Goal: Information Seeking & Learning: Learn about a topic

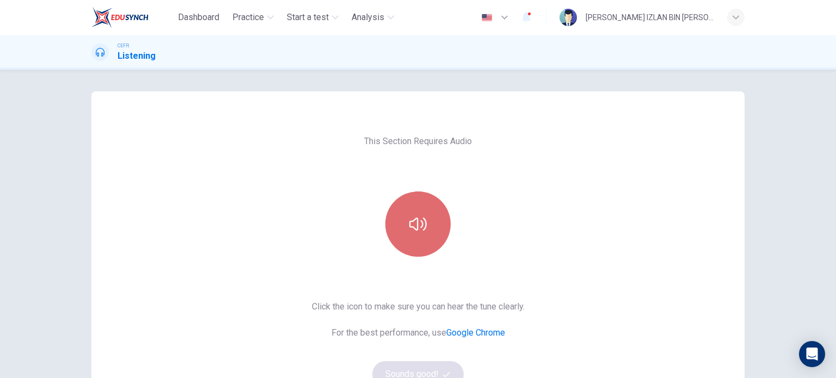
click at [412, 224] on icon "button" at bounding box center [417, 224] width 17 height 17
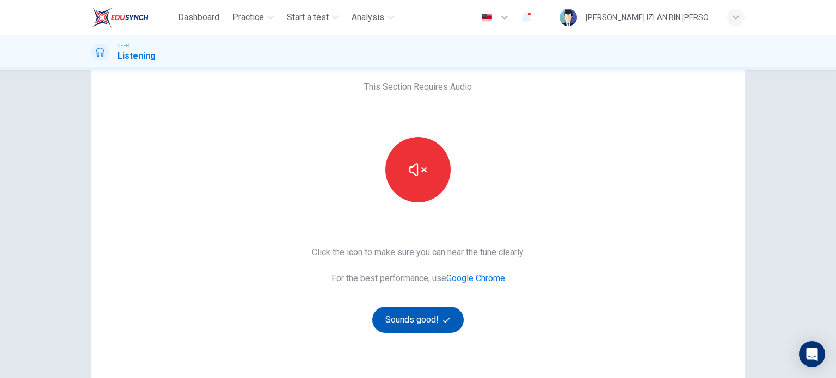
scroll to position [56, 0]
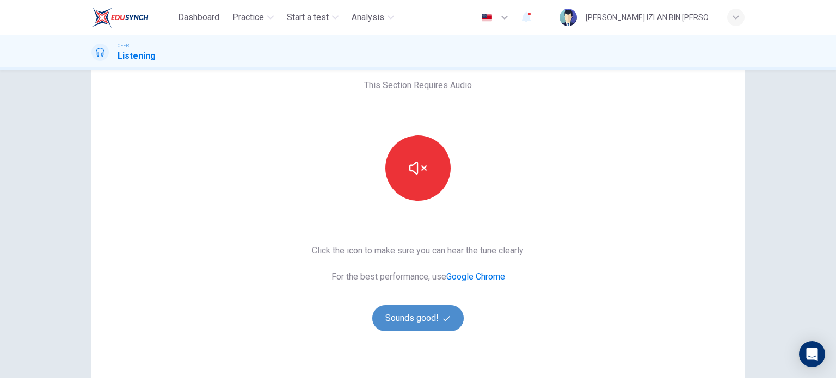
click at [446, 315] on icon "button" at bounding box center [446, 318] width 7 height 7
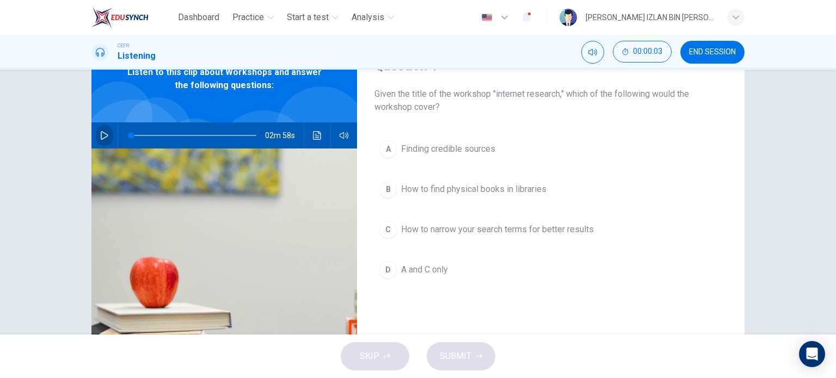
click at [105, 139] on icon "button" at bounding box center [104, 135] width 9 height 9
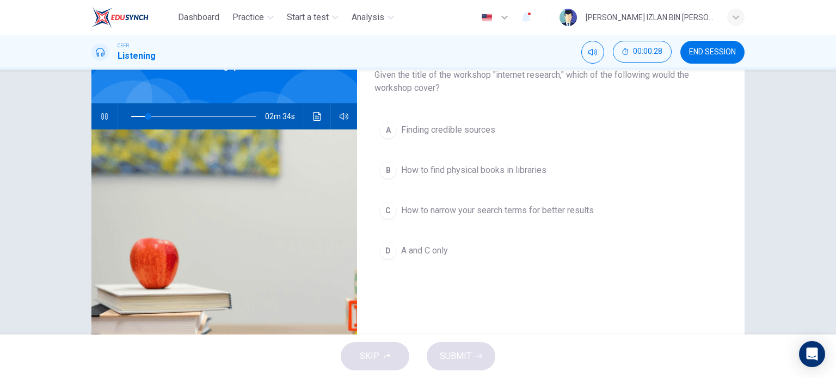
scroll to position [60, 0]
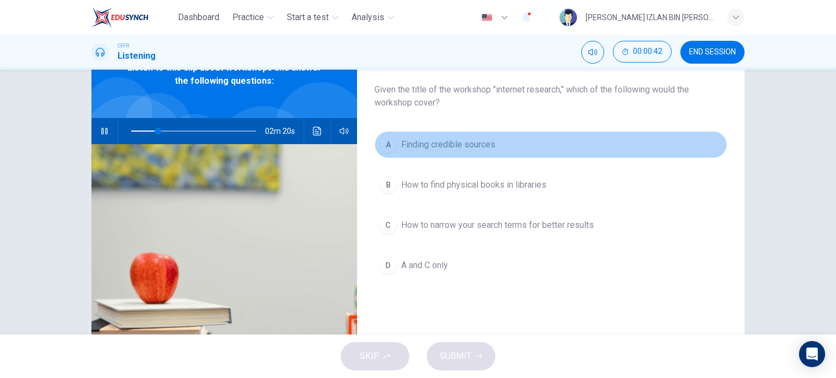
click at [433, 154] on button "A Finding credible sources" at bounding box center [551, 144] width 353 height 27
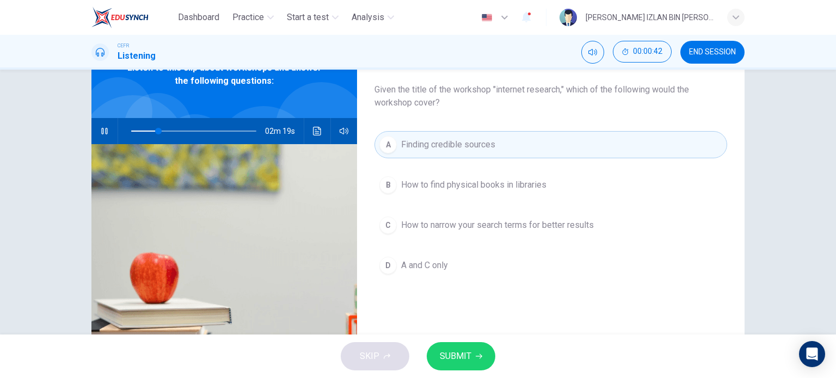
click at [435, 223] on span "How to narrow your search terms for better results" at bounding box center [497, 225] width 193 height 13
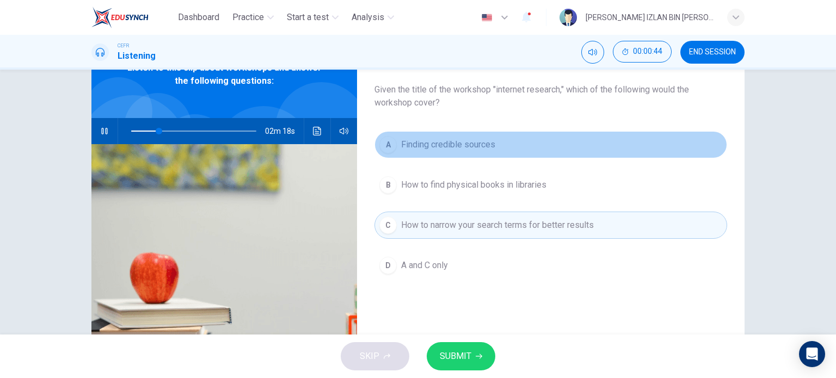
click at [441, 134] on button "A Finding credible sources" at bounding box center [551, 144] width 353 height 27
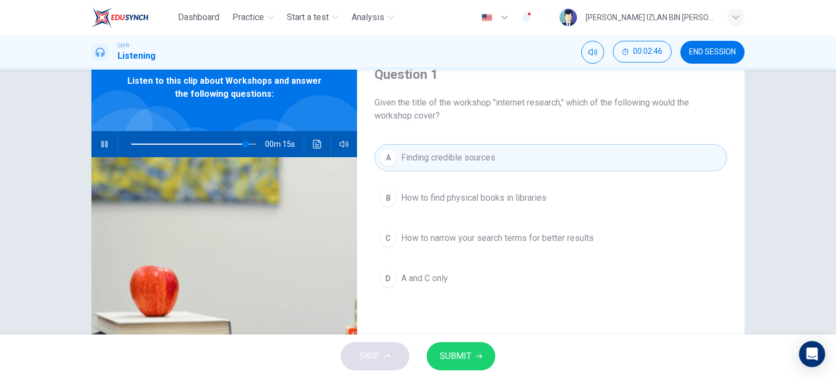
scroll to position [50, 0]
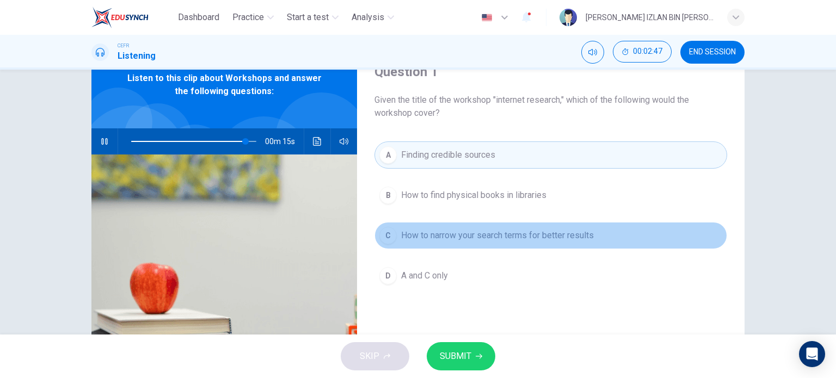
click at [427, 232] on span "How to narrow your search terms for better results" at bounding box center [497, 235] width 193 height 13
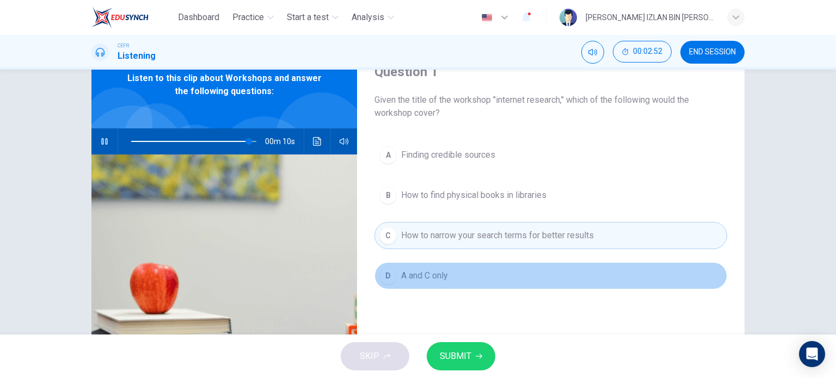
click at [439, 279] on span "A and C only" at bounding box center [424, 275] width 47 height 13
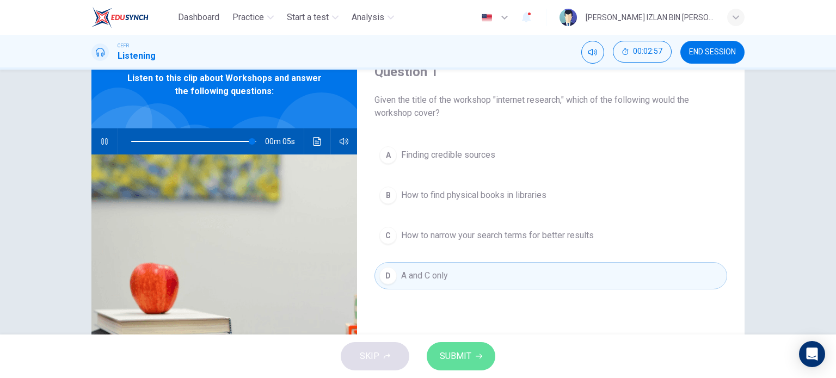
click at [462, 351] on span "SUBMIT" at bounding box center [456, 356] width 32 height 15
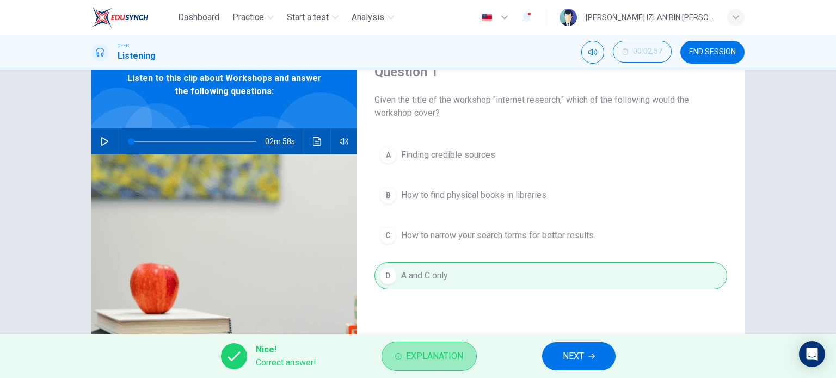
click at [446, 359] on span "Explanation" at bounding box center [434, 356] width 57 height 15
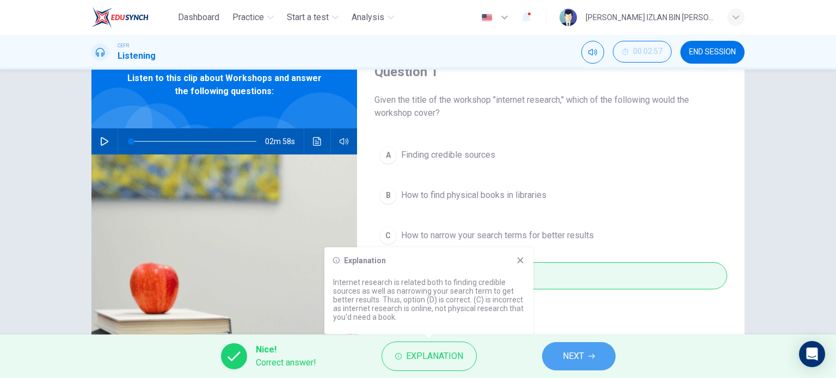
click at [584, 363] on span "NEXT" at bounding box center [573, 356] width 21 height 15
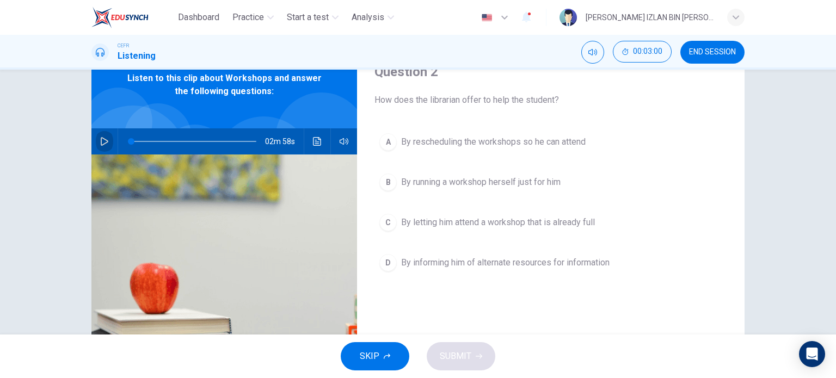
click at [100, 140] on icon "button" at bounding box center [104, 141] width 9 height 9
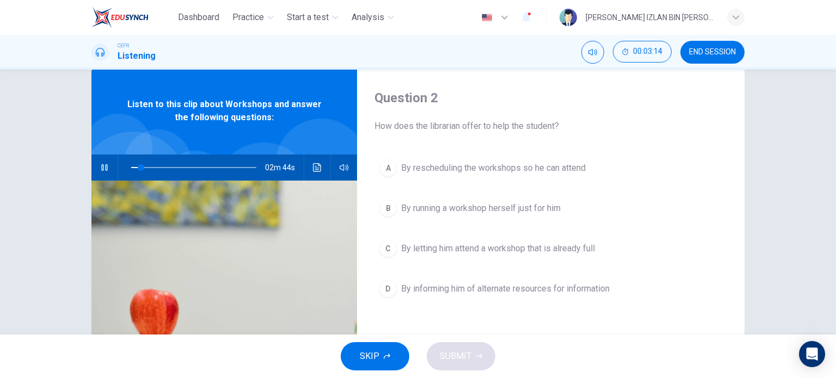
scroll to position [30, 0]
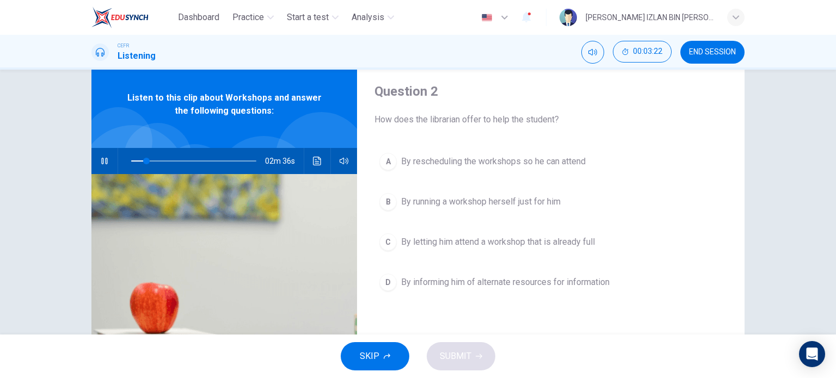
click at [506, 183] on div "A By rescheduling the workshops so he can attend B By running a workshop hersel…" at bounding box center [551, 233] width 353 height 170
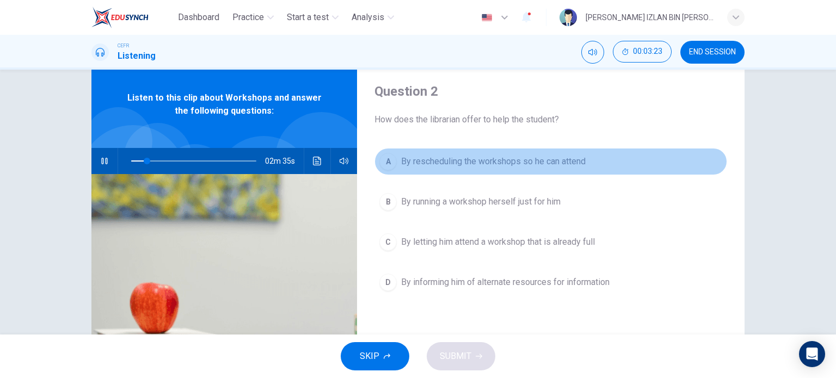
click at [510, 169] on button "A By rescheduling the workshops so he can attend" at bounding box center [551, 161] width 353 height 27
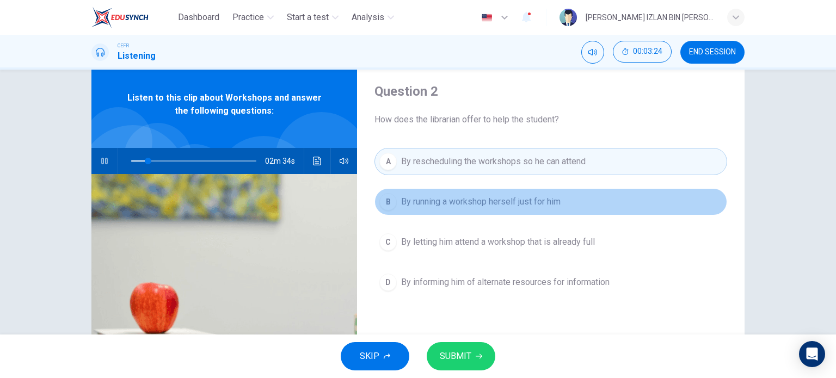
click at [512, 203] on span "By running a workshop herself just for him" at bounding box center [481, 201] width 160 height 13
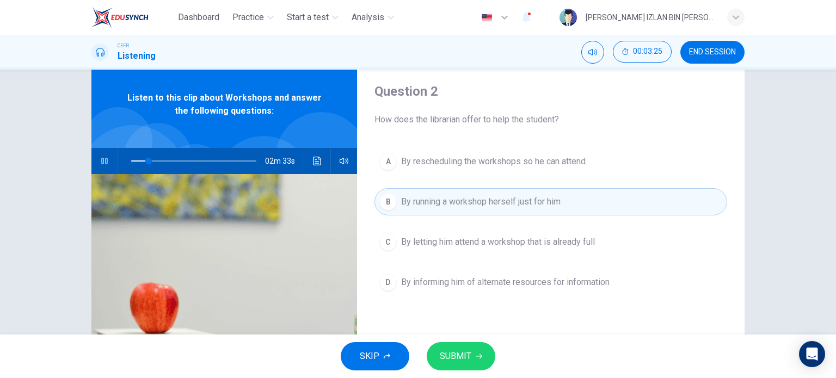
click at [505, 286] on span "By informing him of alternate resources for information" at bounding box center [505, 282] width 209 height 13
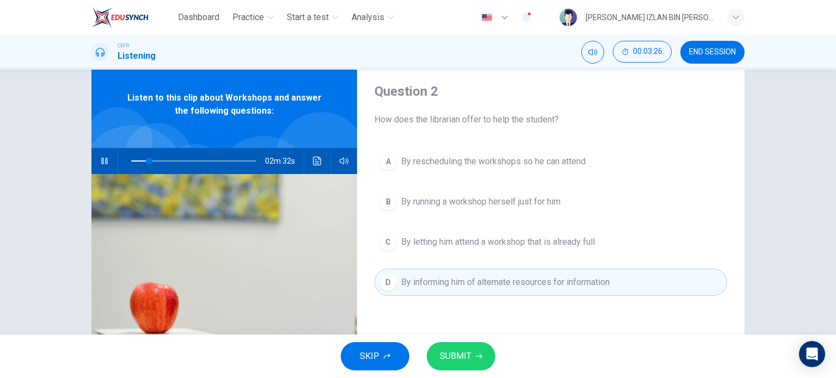
click at [468, 352] on span "SUBMIT" at bounding box center [456, 356] width 32 height 15
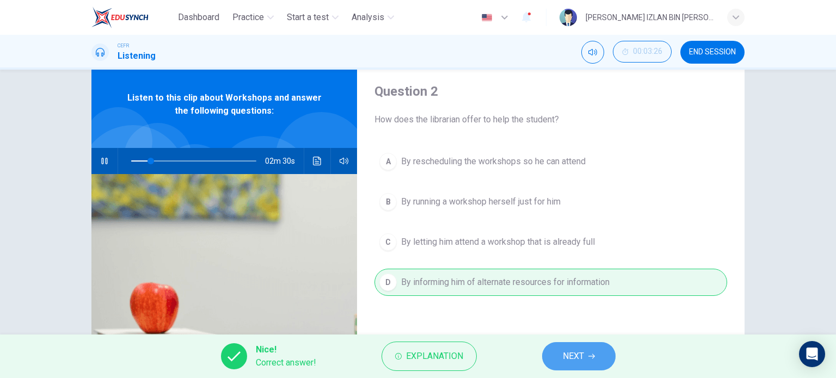
click at [564, 349] on span "NEXT" at bounding box center [573, 356] width 21 height 15
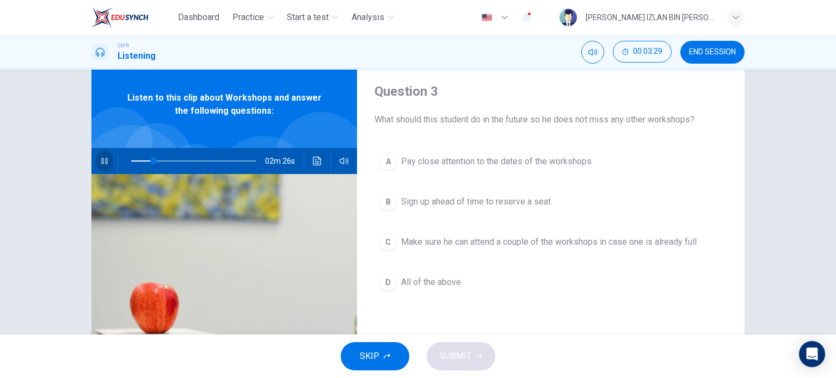
click at [100, 163] on icon "button" at bounding box center [104, 161] width 9 height 9
click at [440, 283] on span "All of the above" at bounding box center [431, 282] width 60 height 13
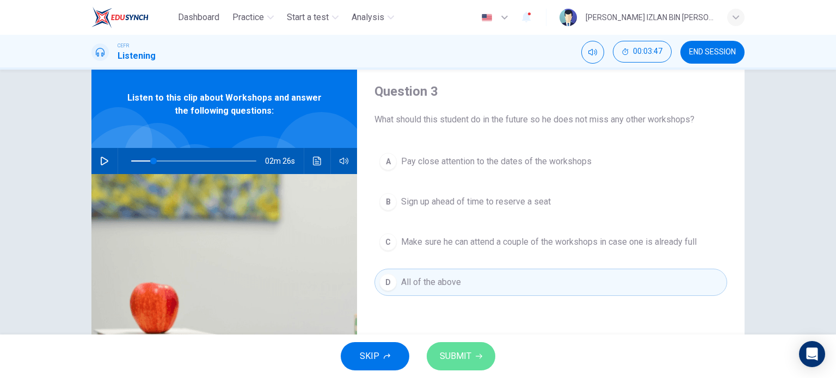
click at [463, 354] on span "SUBMIT" at bounding box center [456, 356] width 32 height 15
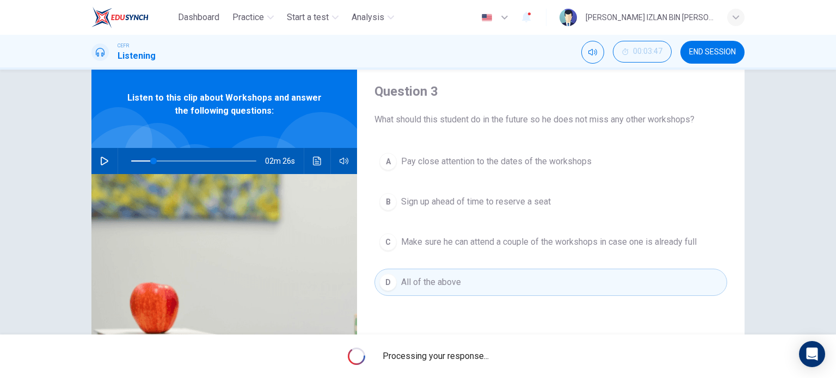
type input "18"
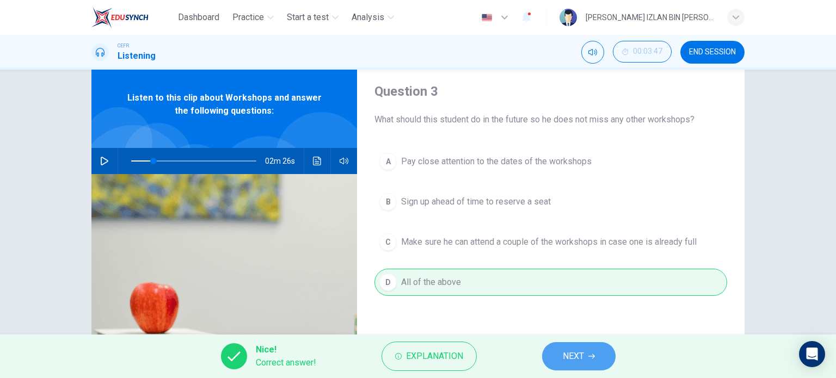
click at [580, 360] on span "NEXT" at bounding box center [573, 356] width 21 height 15
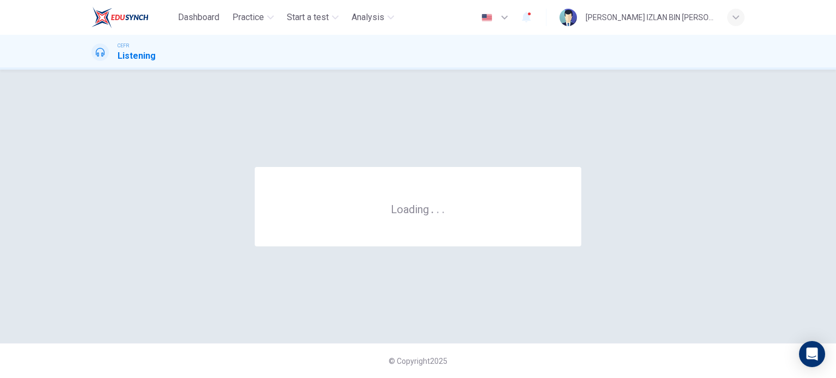
scroll to position [0, 0]
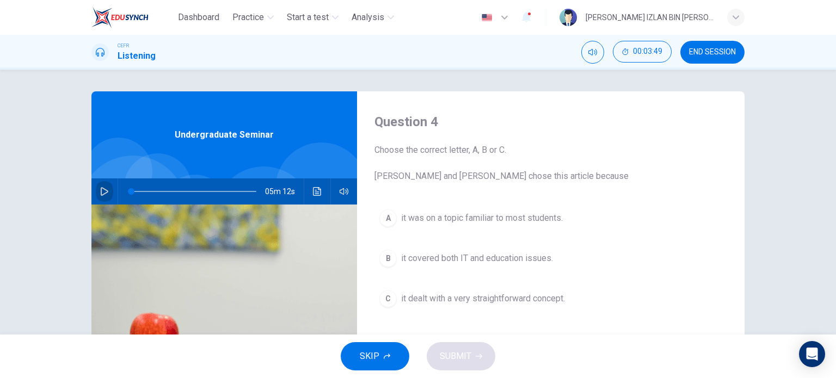
click at [96, 191] on button "button" at bounding box center [104, 192] width 17 height 26
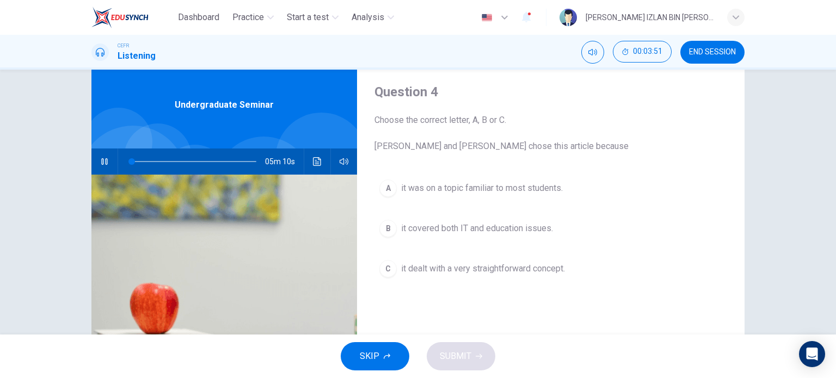
scroll to position [33, 0]
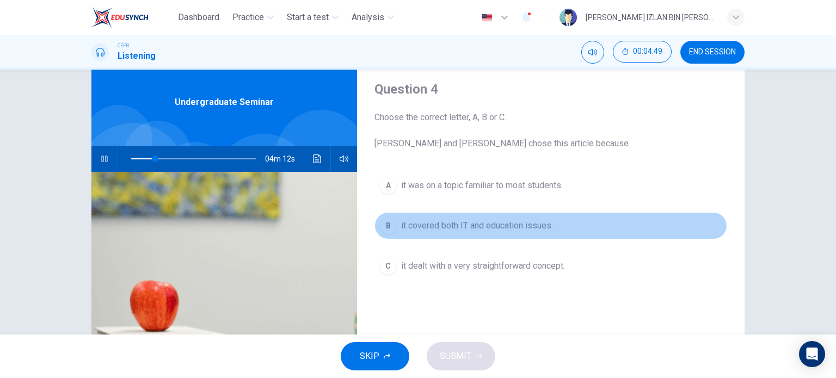
click at [449, 222] on span "it covered both IT and education issues." at bounding box center [477, 225] width 152 height 13
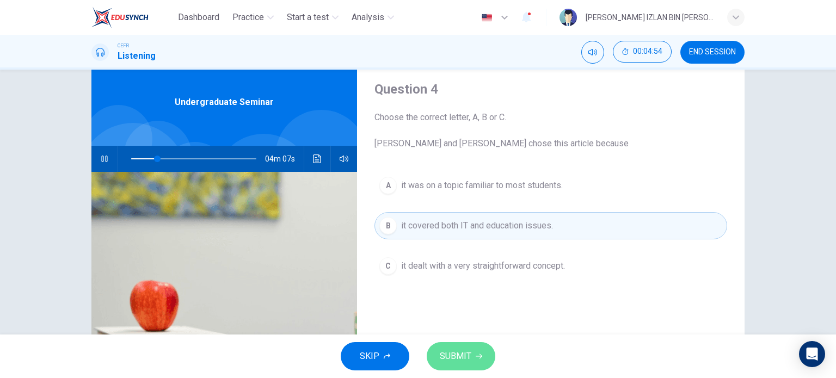
click at [466, 355] on span "SUBMIT" at bounding box center [456, 356] width 32 height 15
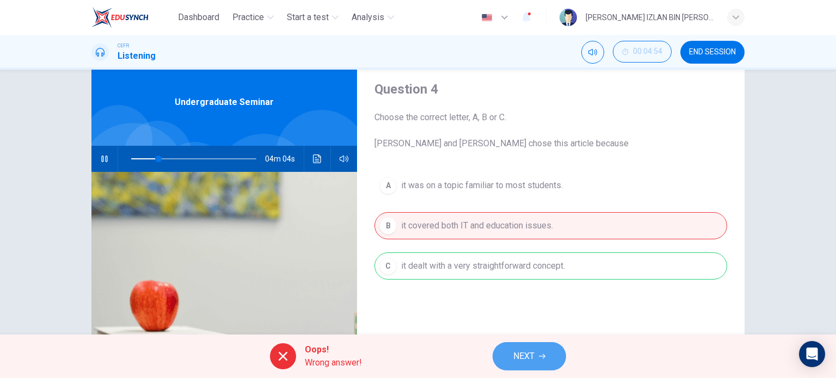
click at [535, 357] on span "NEXT" at bounding box center [523, 356] width 21 height 15
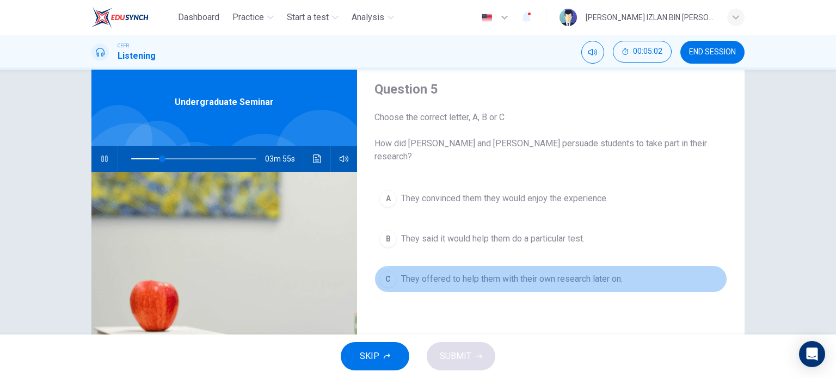
click at [536, 273] on span "They offered to help them with their own research later on." at bounding box center [512, 279] width 222 height 13
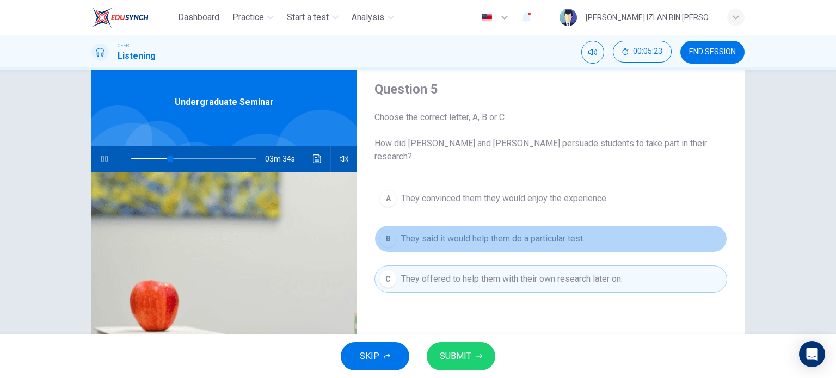
click at [505, 232] on span "They said it would help them do a particular test." at bounding box center [492, 238] width 183 height 13
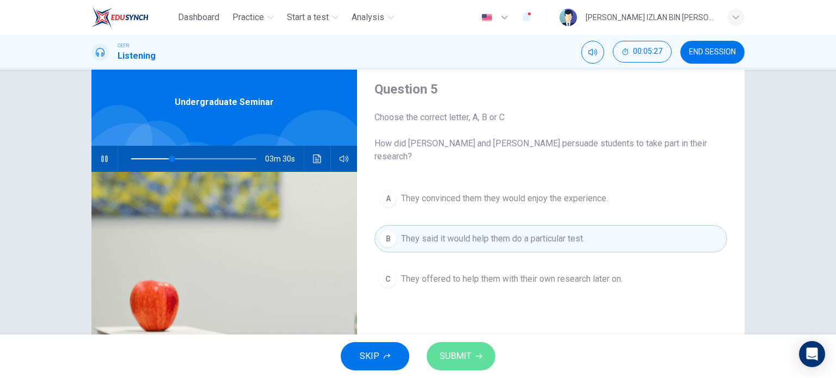
click at [476, 353] on icon "button" at bounding box center [479, 356] width 7 height 7
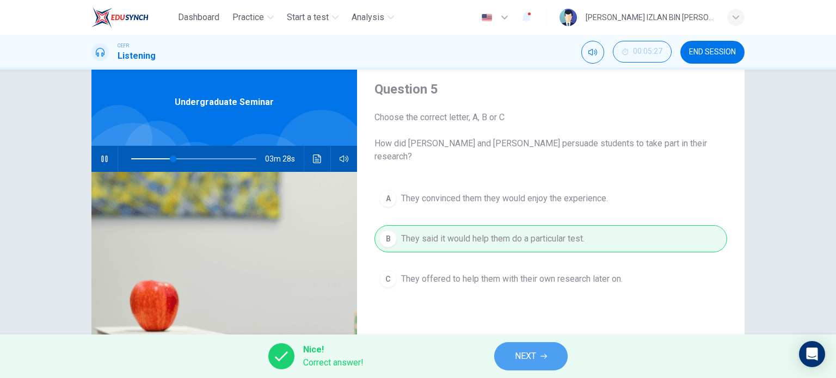
click at [505, 347] on button "NEXT" at bounding box center [530, 356] width 73 height 28
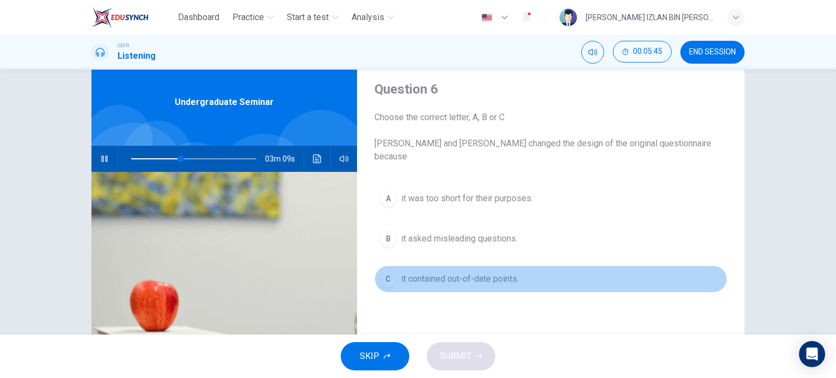
click at [466, 273] on span "it contained out-of-date points." at bounding box center [460, 279] width 118 height 13
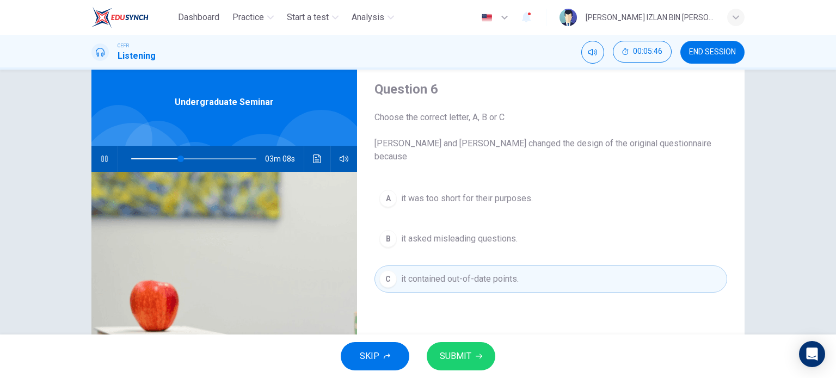
click at [454, 359] on span "SUBMIT" at bounding box center [456, 356] width 32 height 15
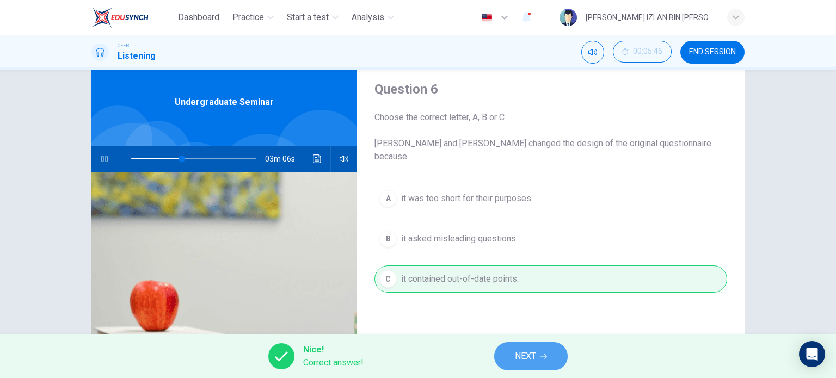
click at [522, 352] on span "NEXT" at bounding box center [525, 356] width 21 height 15
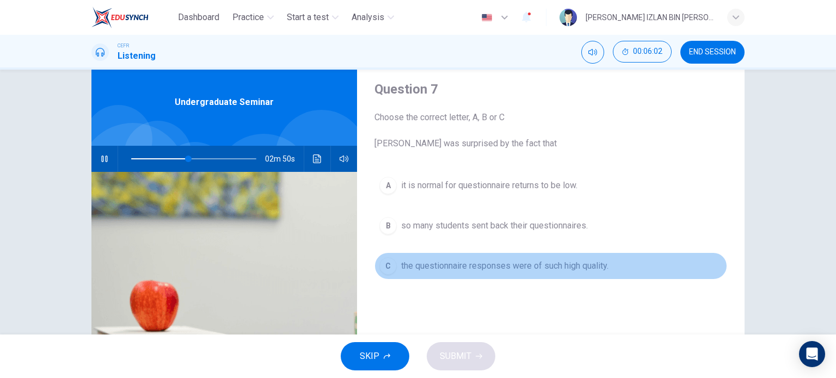
click at [480, 266] on span "the questionnaire responses were of such high quality." at bounding box center [504, 266] width 207 height 13
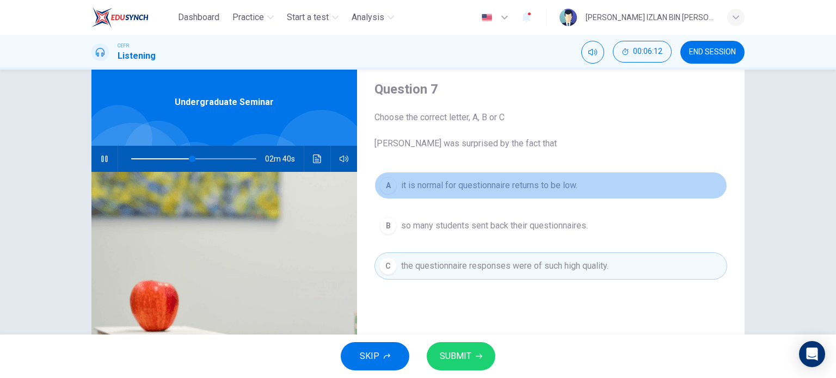
click at [480, 191] on span "it is normal for questionnaire returns to be low." at bounding box center [489, 185] width 176 height 13
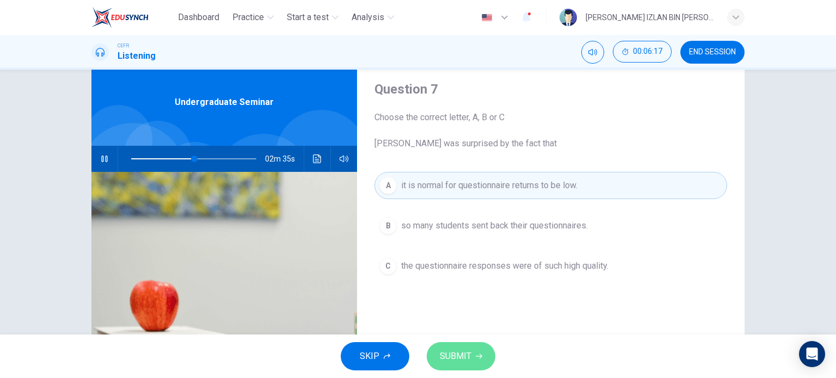
click at [463, 349] on span "SUBMIT" at bounding box center [456, 356] width 32 height 15
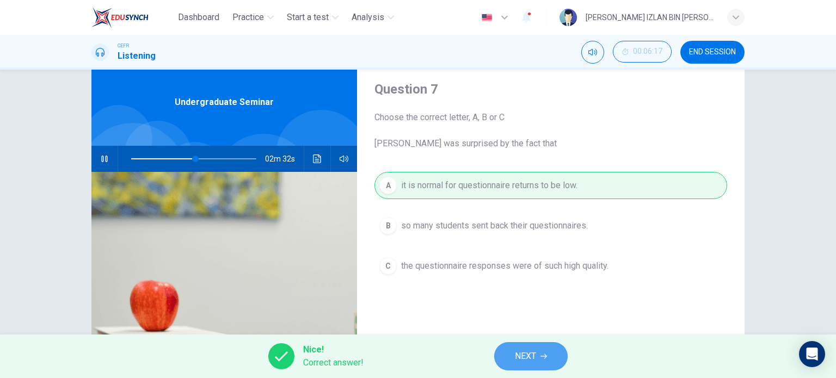
click at [524, 362] on span "NEXT" at bounding box center [525, 356] width 21 height 15
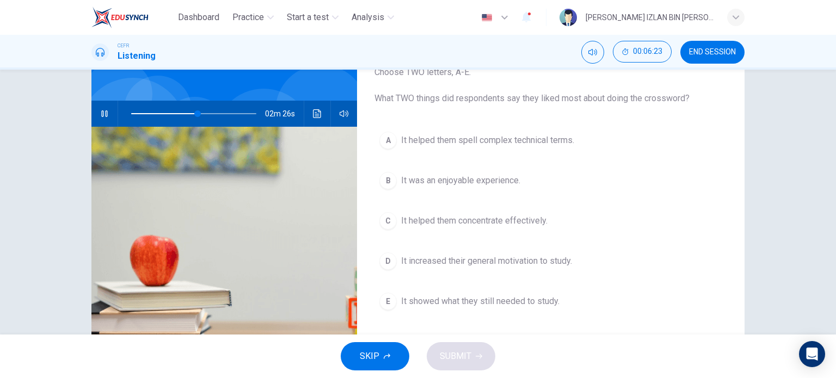
scroll to position [78, 0]
click at [501, 224] on span "It helped them concentrate effectively." at bounding box center [474, 220] width 146 height 13
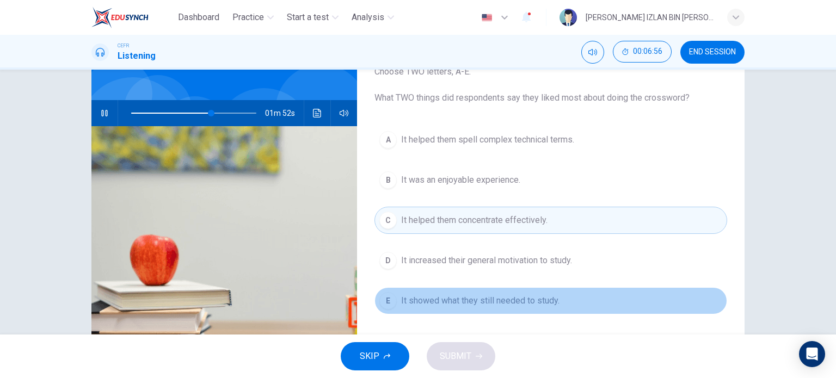
click at [479, 301] on span "It showed what they still needed to study." at bounding box center [480, 301] width 158 height 13
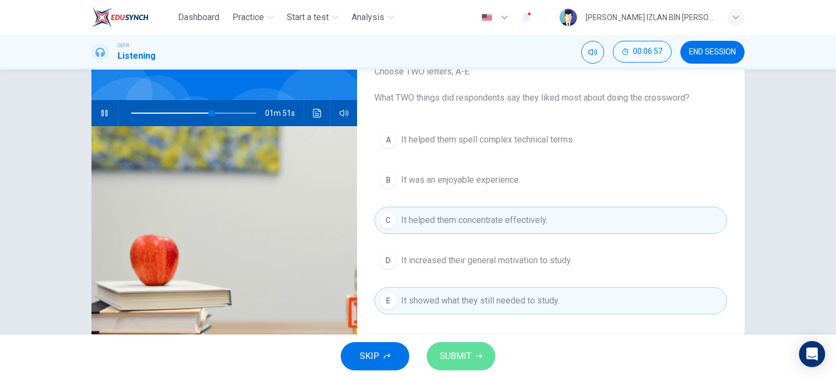
click at [464, 347] on button "SUBMIT" at bounding box center [461, 356] width 69 height 28
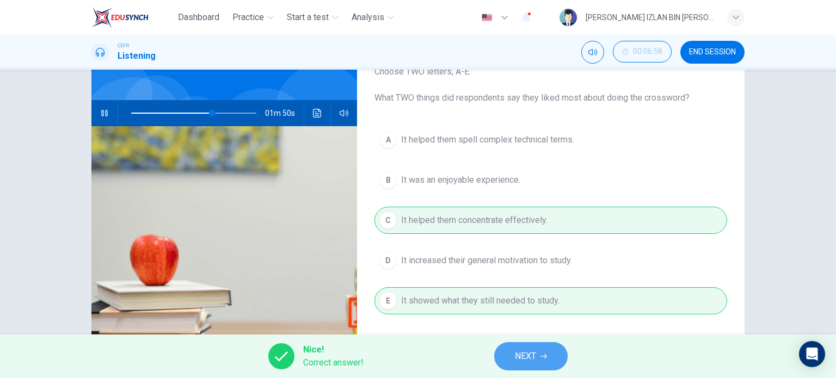
click at [521, 350] on span "NEXT" at bounding box center [525, 356] width 21 height 15
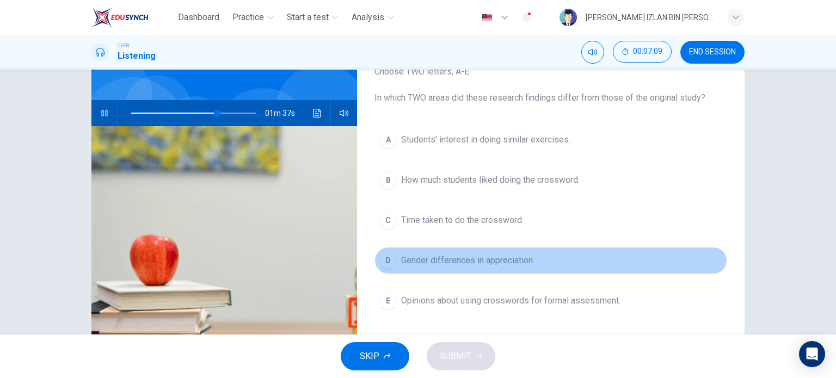
click at [481, 255] on span "Gender differences in appreciation." at bounding box center [467, 260] width 133 height 13
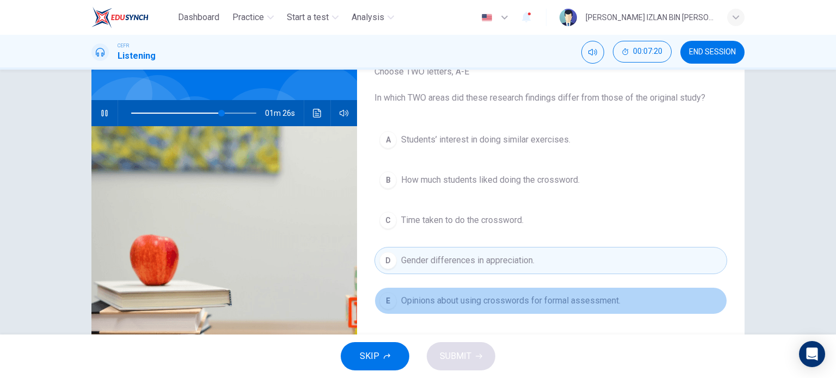
click at [499, 304] on span "Opinions about using crosswords for formal assessment." at bounding box center [510, 301] width 219 height 13
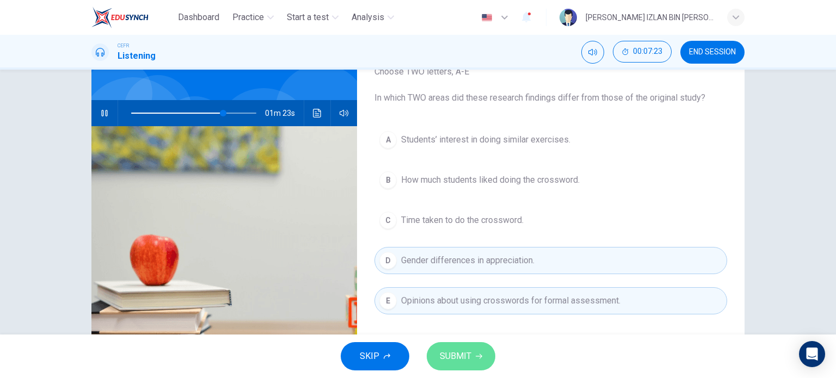
click at [475, 347] on button "SUBMIT" at bounding box center [461, 356] width 69 height 28
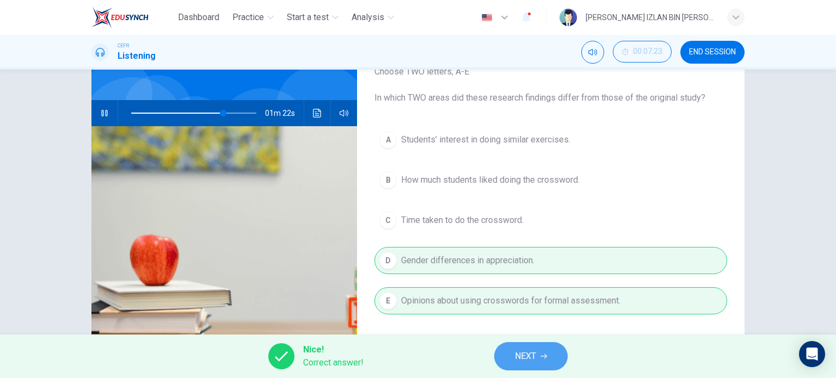
click at [501, 353] on button "NEXT" at bounding box center [530, 356] width 73 height 28
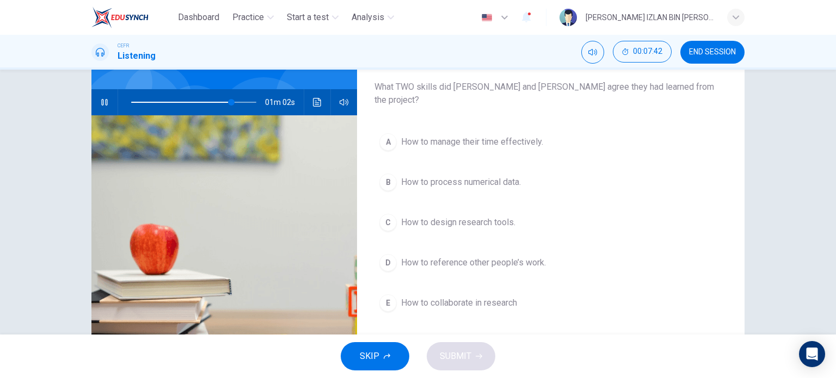
scroll to position [89, 0]
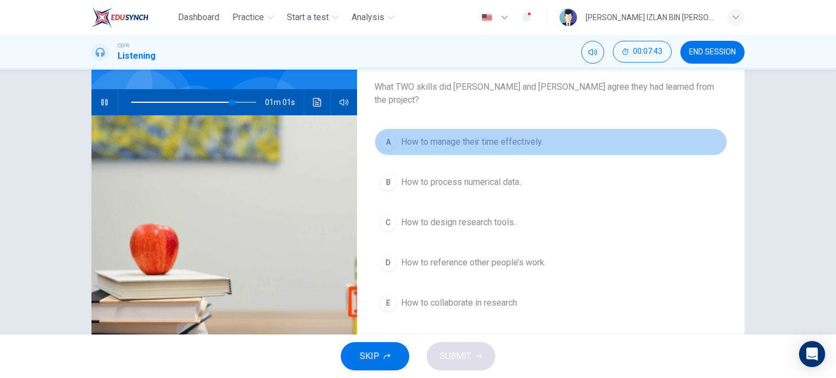
click at [481, 136] on span "How to manage their time effectively." at bounding box center [472, 142] width 142 height 13
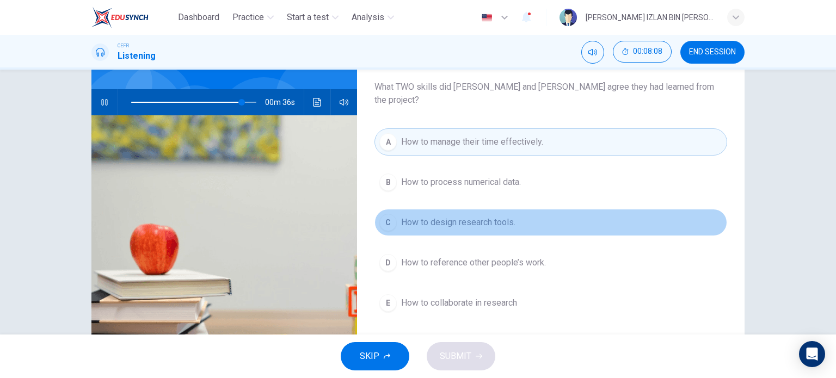
click at [457, 216] on span "How to design research tools." at bounding box center [458, 222] width 114 height 13
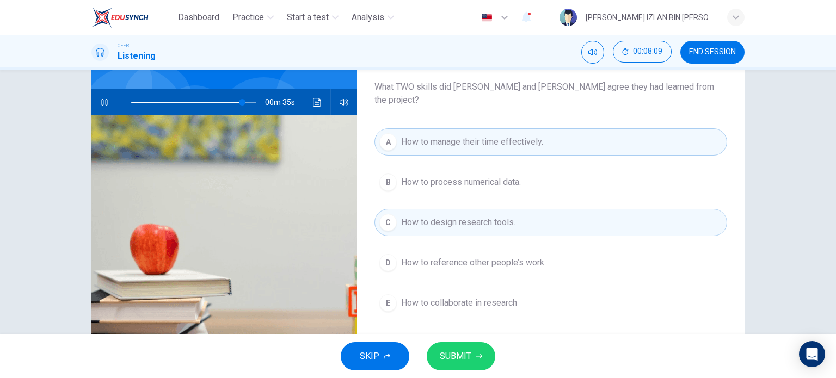
click at [457, 256] on span "How to reference other people’s work." at bounding box center [473, 262] width 145 height 13
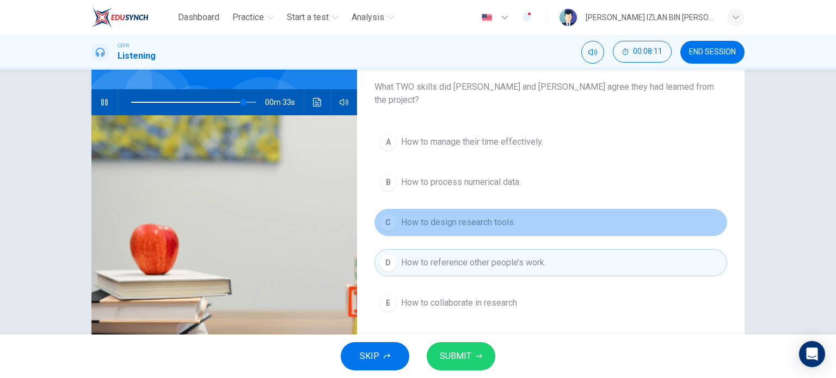
click at [456, 216] on span "How to design research tools." at bounding box center [458, 222] width 114 height 13
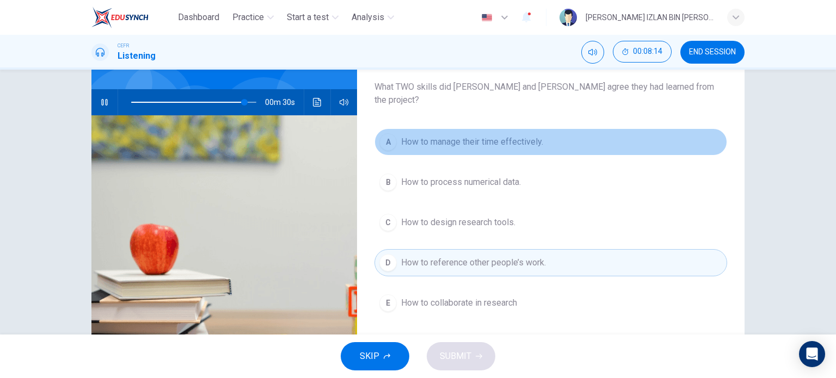
click at [450, 136] on span "How to manage their time effectively." at bounding box center [472, 142] width 142 height 13
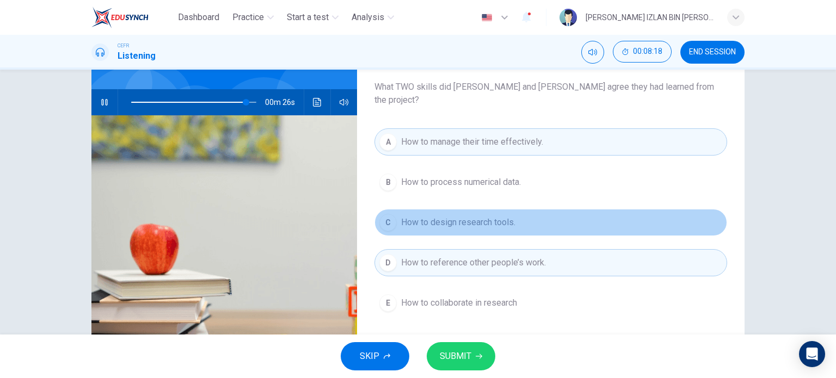
click at [469, 216] on span "How to design research tools." at bounding box center [458, 222] width 114 height 13
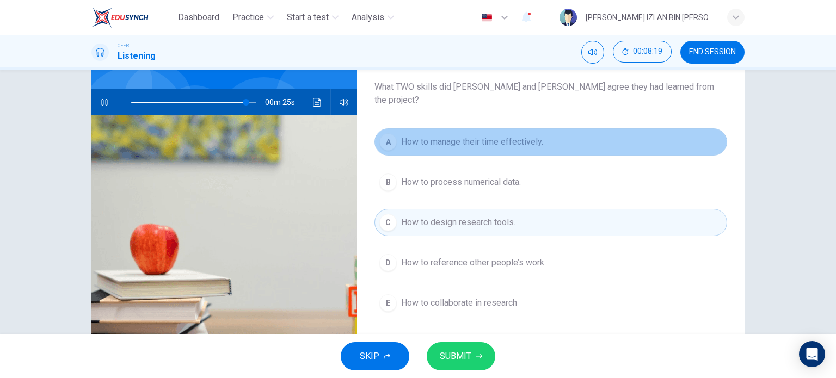
click at [462, 136] on span "How to manage their time effectively." at bounding box center [472, 142] width 142 height 13
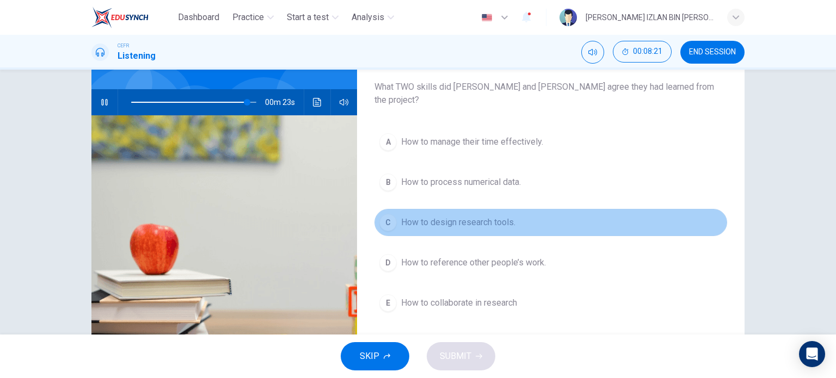
click at [471, 216] on span "How to design research tools." at bounding box center [458, 222] width 114 height 13
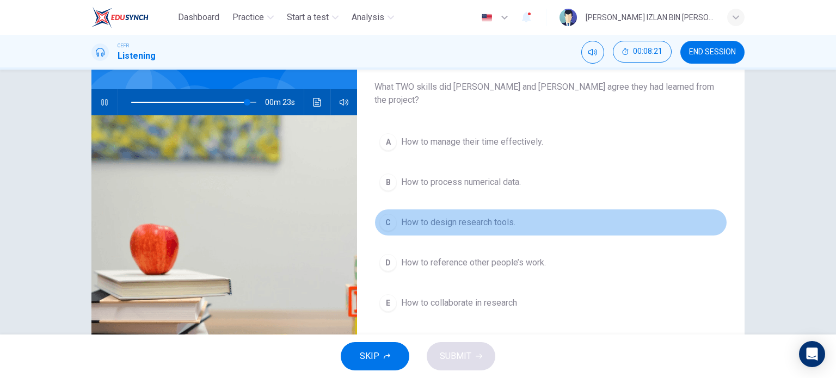
click at [471, 216] on span "How to design research tools." at bounding box center [458, 222] width 114 height 13
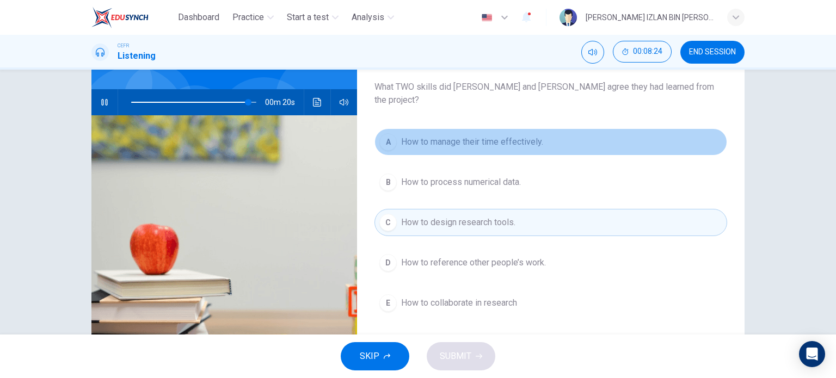
click at [462, 128] on button "A How to manage their time effectively." at bounding box center [551, 141] width 353 height 27
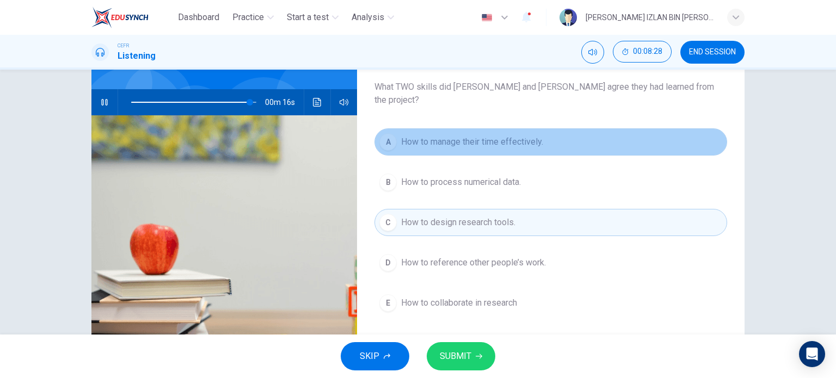
click at [470, 137] on button "A How to manage their time effectively." at bounding box center [551, 141] width 353 height 27
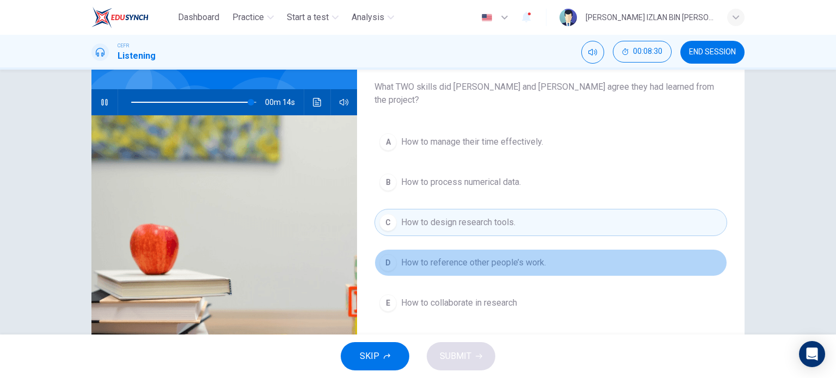
click at [477, 256] on span "How to reference other people’s work." at bounding box center [473, 262] width 145 height 13
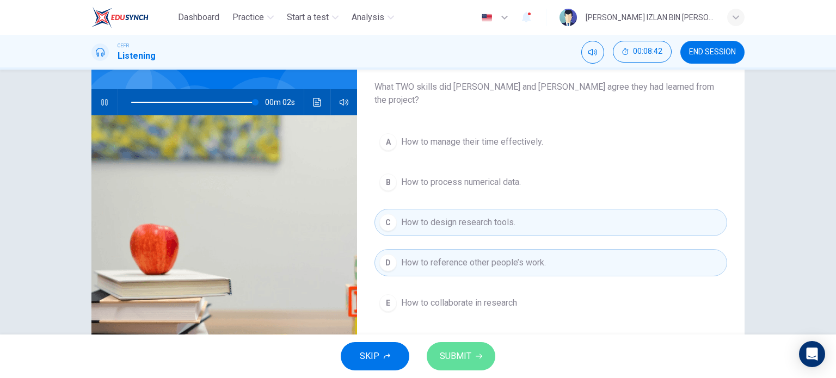
click at [465, 353] on span "SUBMIT" at bounding box center [456, 356] width 32 height 15
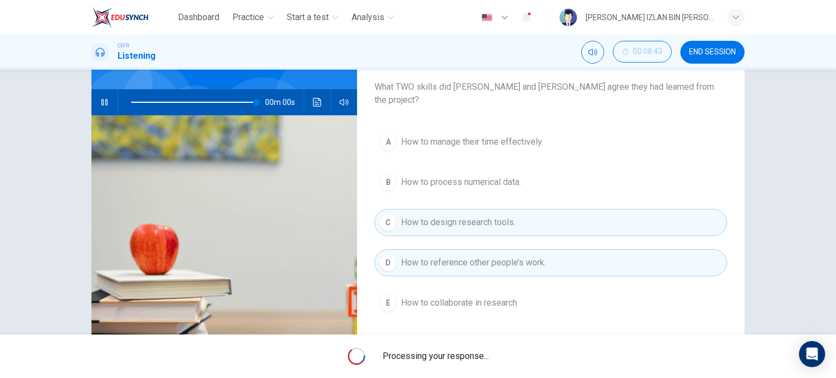
type input "0"
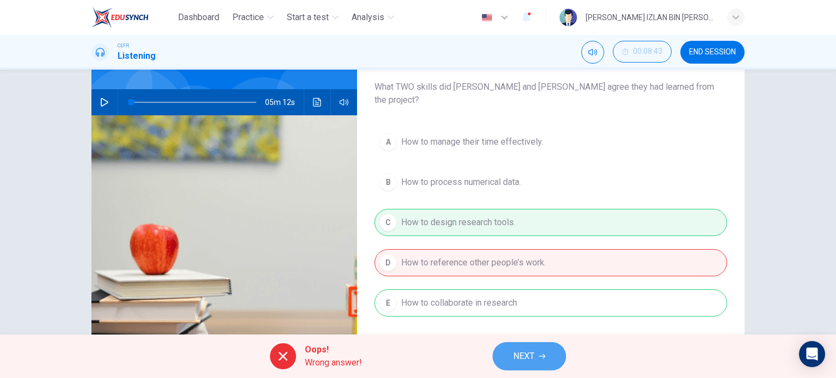
click at [509, 356] on button "NEXT" at bounding box center [529, 356] width 73 height 28
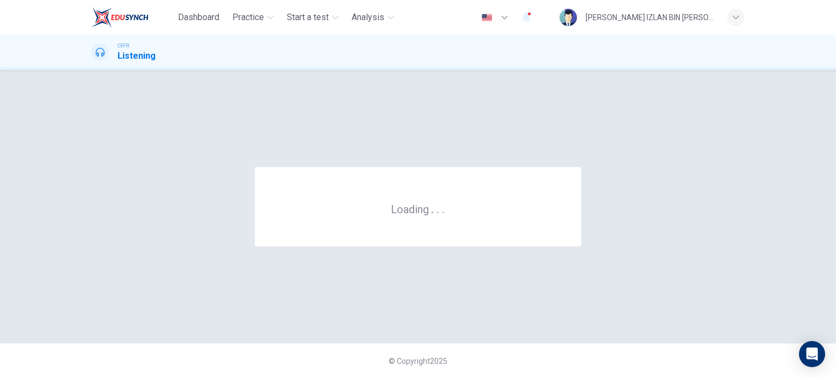
scroll to position [0, 0]
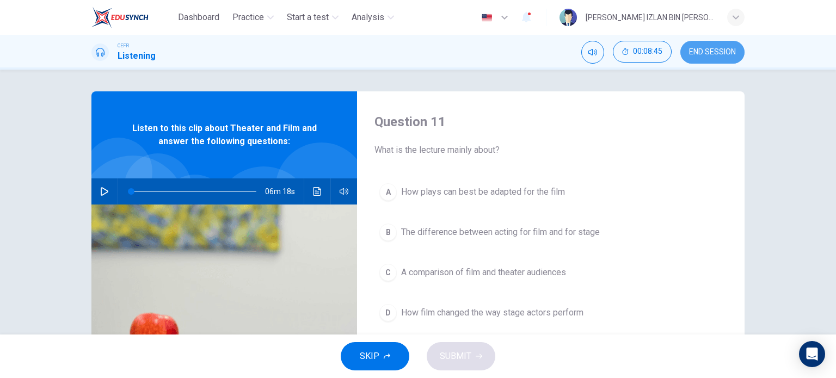
click at [708, 52] on span "END SESSION" at bounding box center [712, 52] width 47 height 9
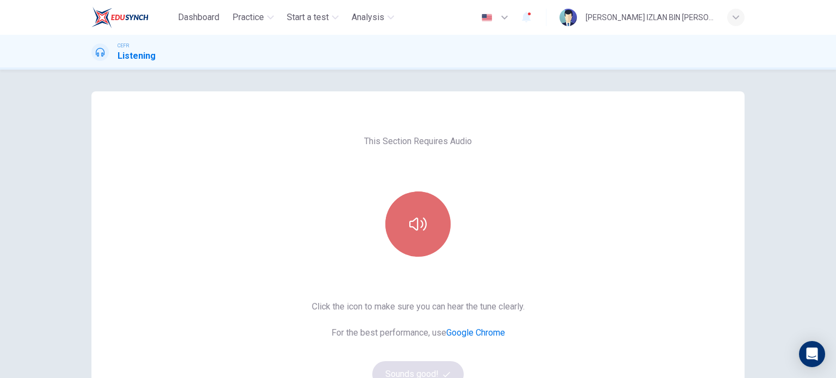
click at [421, 234] on button "button" at bounding box center [417, 224] width 65 height 65
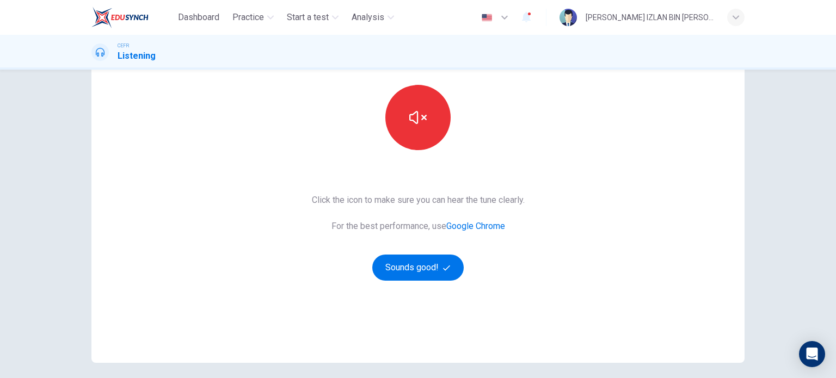
scroll to position [111, 0]
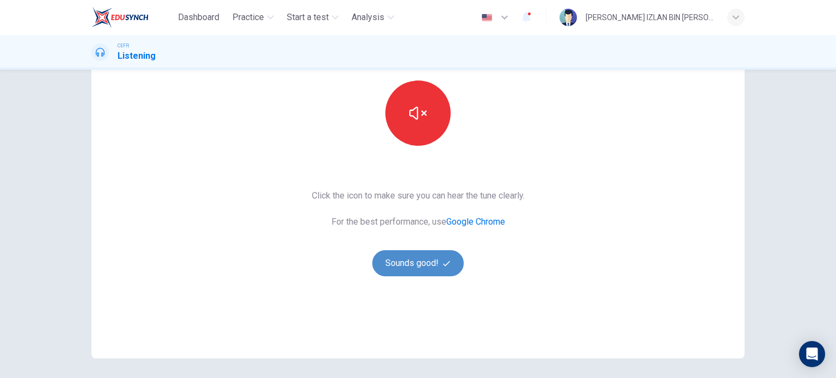
click at [436, 266] on button "Sounds good!" at bounding box center [417, 263] width 91 height 26
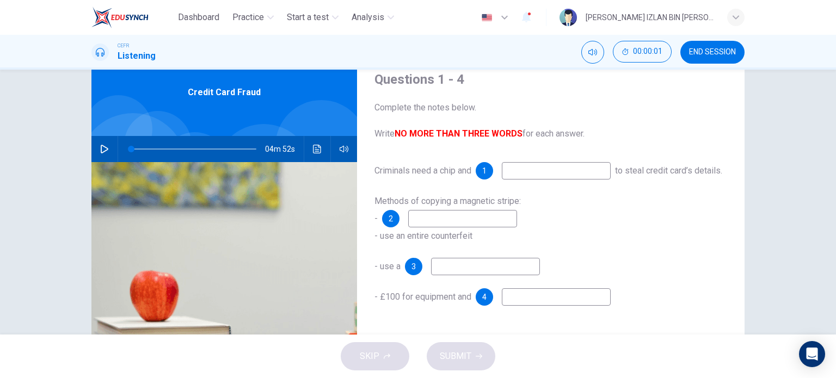
scroll to position [39, 0]
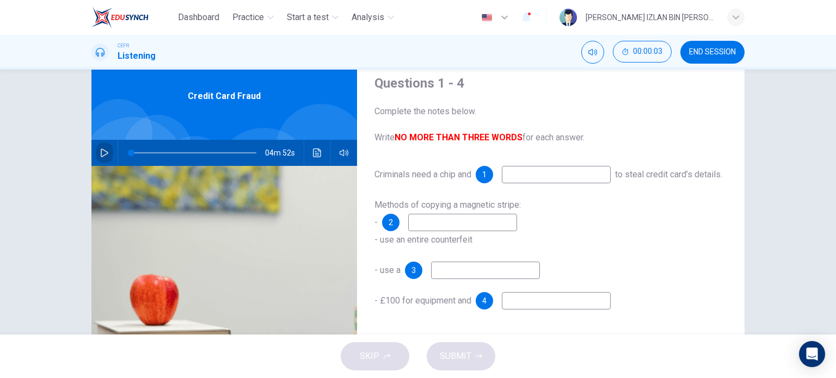
click at [109, 148] on button "button" at bounding box center [104, 153] width 17 height 26
click at [552, 174] on input at bounding box center [556, 174] width 109 height 17
type input "11"
type input "pi"
type input "11"
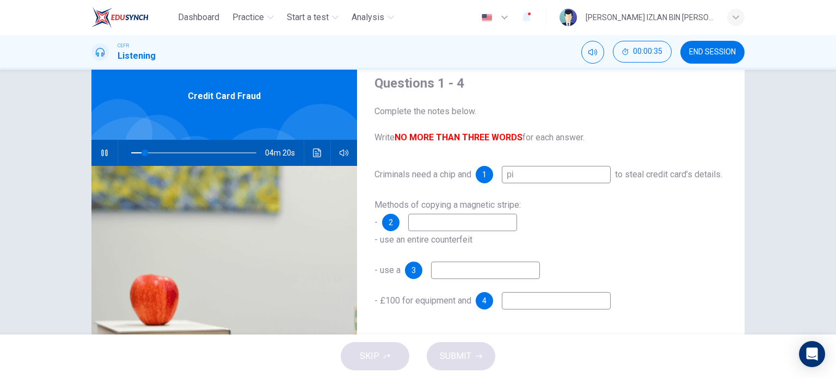
type input "pin"
type input "12"
type input "pin"
click at [475, 231] on input at bounding box center [462, 222] width 109 height 17
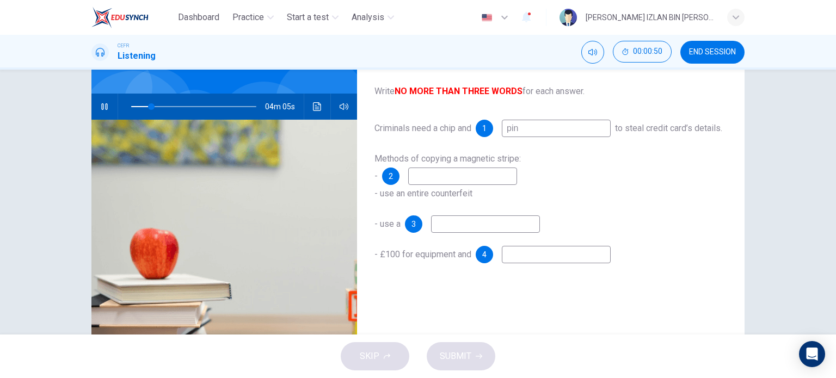
scroll to position [81, 0]
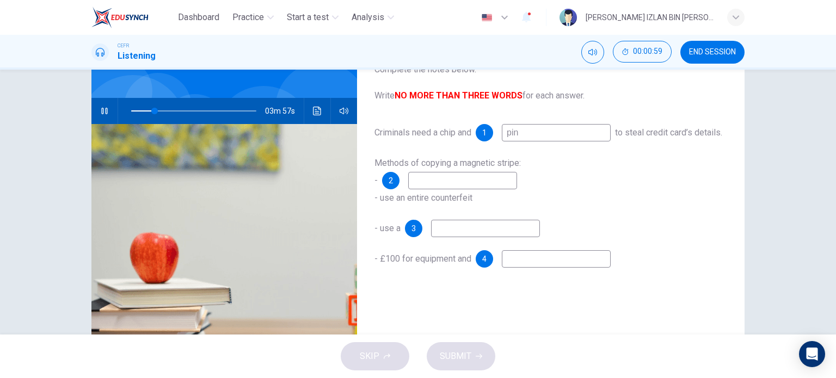
type input "19"
type input "m"
type input "20"
type input "modif"
type input "20"
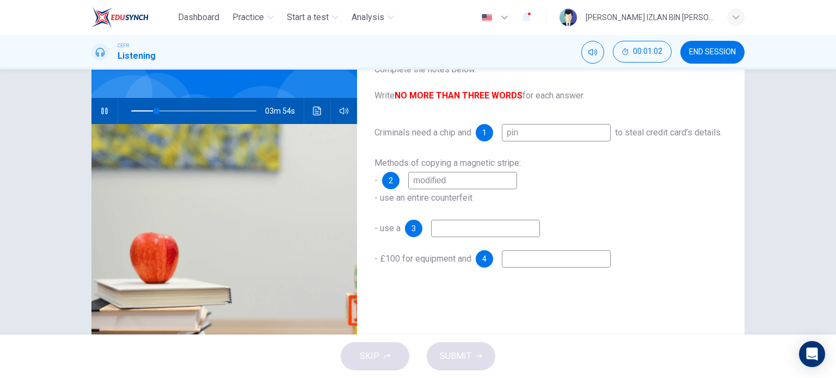
type input "modified a"
type input "20"
type input "modified a te"
type input "21"
type input "modified a termina"
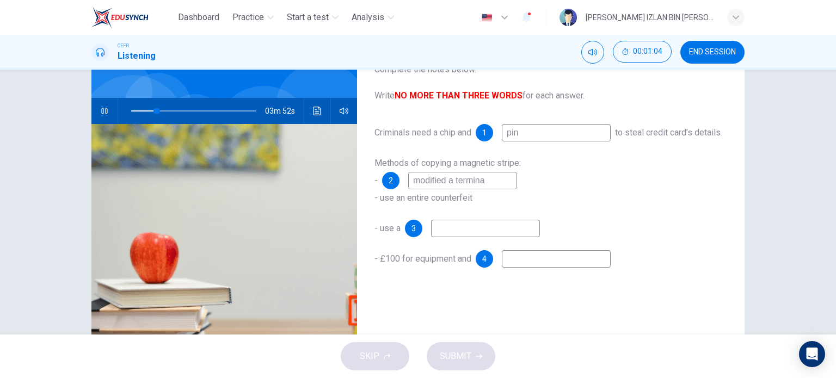
type input "21"
type input "modified a terminal"
type input "21"
type input "modified a terminal"
click at [472, 237] on input at bounding box center [485, 228] width 109 height 17
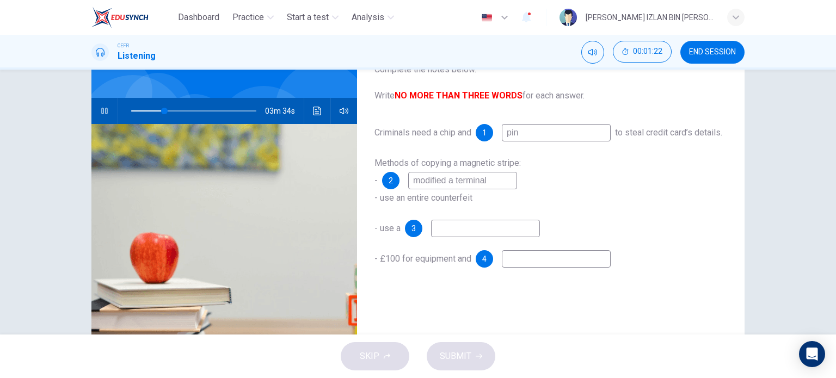
type input "27"
type input "c"
type input "27"
type input "conc"
type input "28"
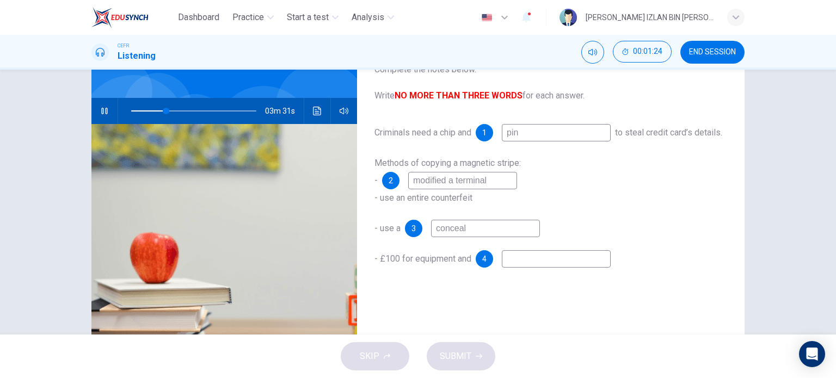
type input "conceal"
type input "28"
type input "conceal ca"
type input "28"
type input "conceal camera"
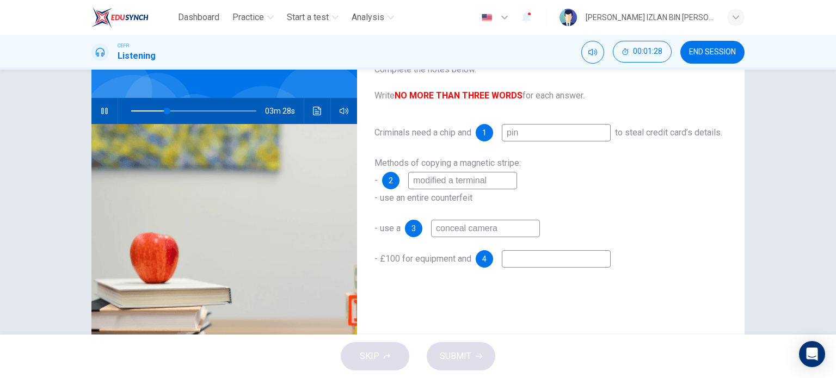
type input "29"
type input "conceal camera"
click at [538, 268] on input at bounding box center [556, 258] width 109 height 17
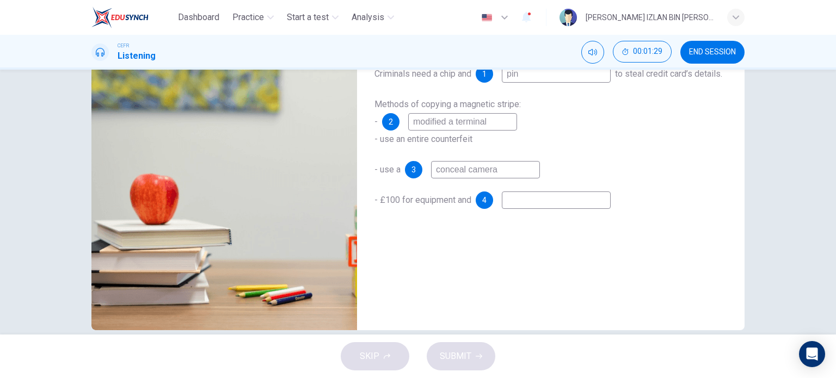
scroll to position [139, 0]
type input "37"
type input "r"
type input "38"
type input "ra"
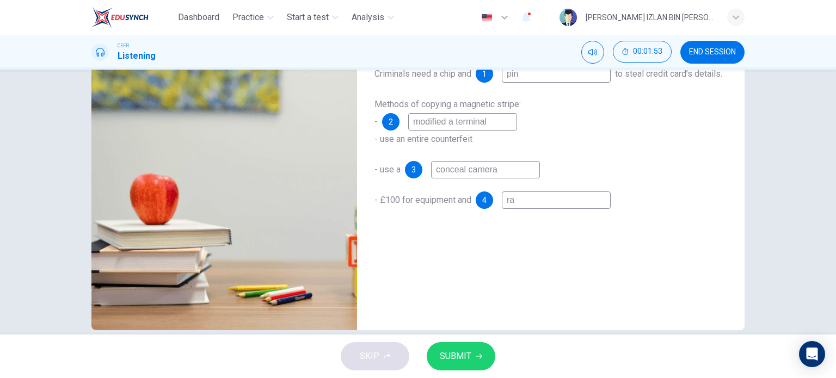
type input "38"
type input "raw"
type input "38"
type input "raw"
type input "38"
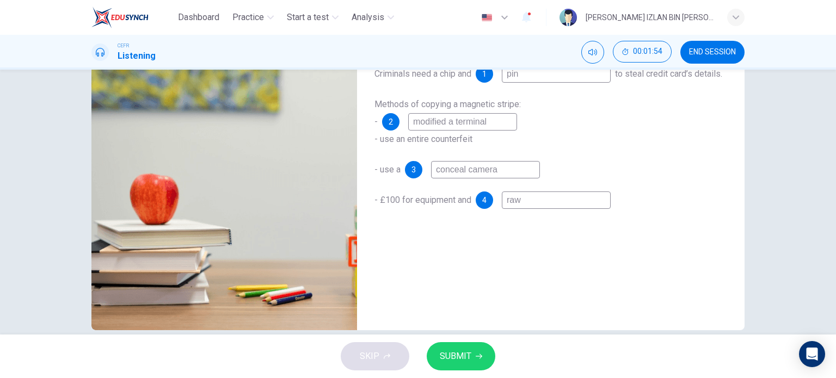
type input "raw p"
type input "38"
type input "raw pa"
type input "38"
type input "raw par"
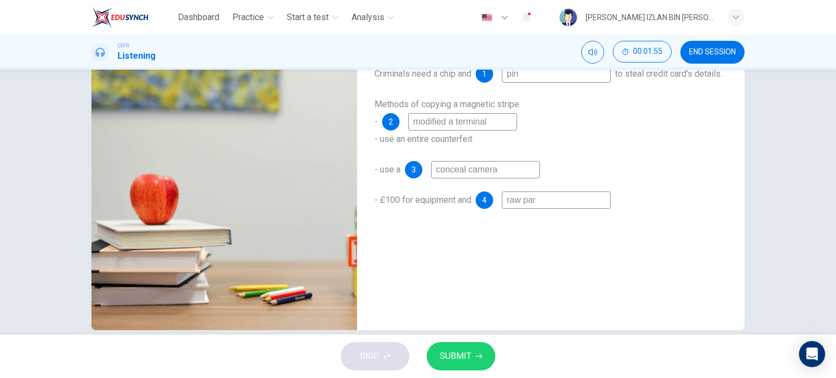
type input "38"
type input "raw part"
type input "39"
type input "raw part"
click at [457, 353] on span "SUBMIT" at bounding box center [456, 356] width 32 height 15
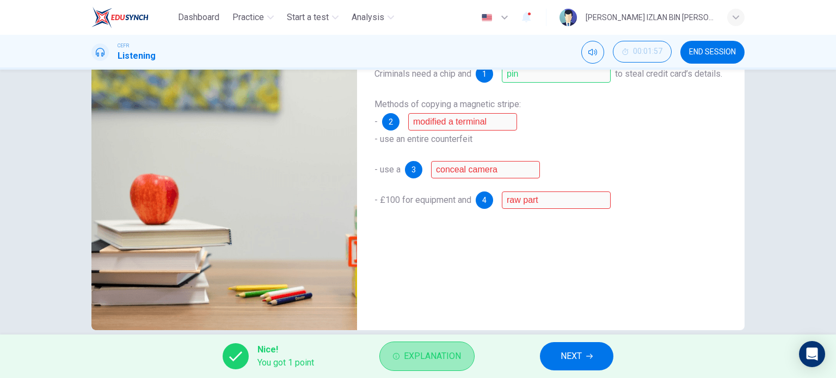
click at [433, 353] on span "Explanation" at bounding box center [432, 356] width 57 height 15
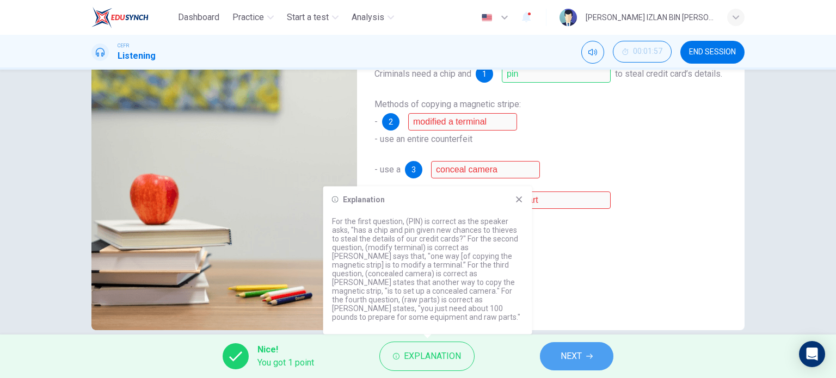
click at [586, 360] on button "NEXT" at bounding box center [576, 356] width 73 height 28
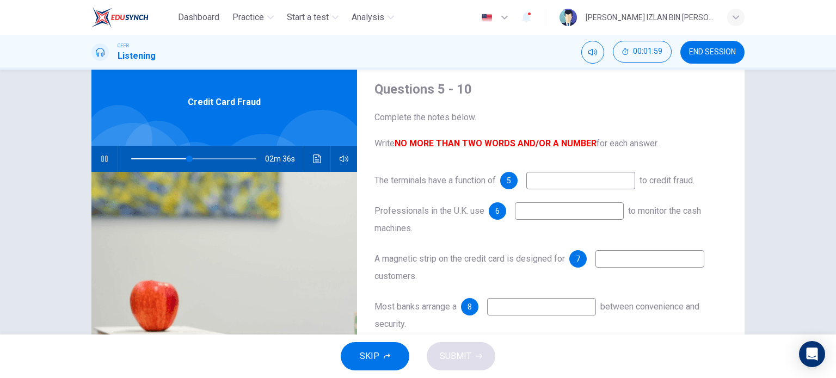
scroll to position [9, 0]
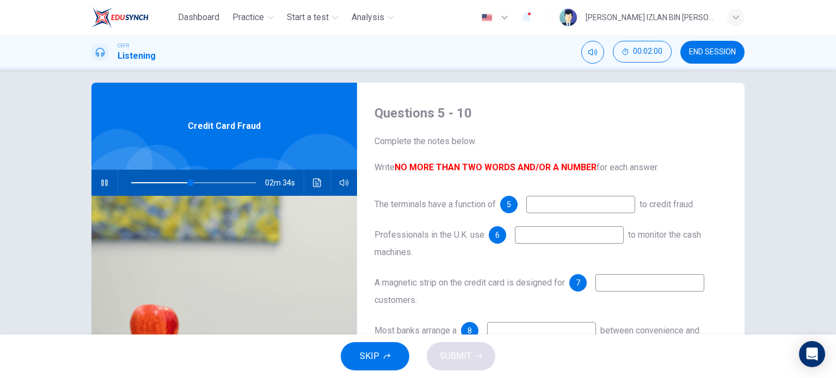
click at [586, 210] on input at bounding box center [580, 204] width 109 height 17
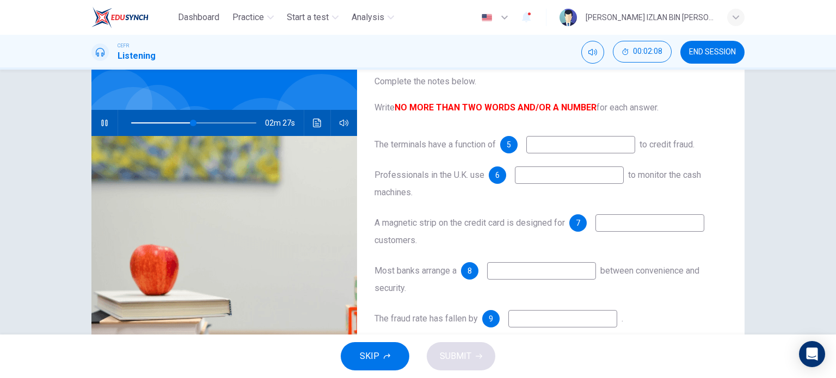
scroll to position [157, 0]
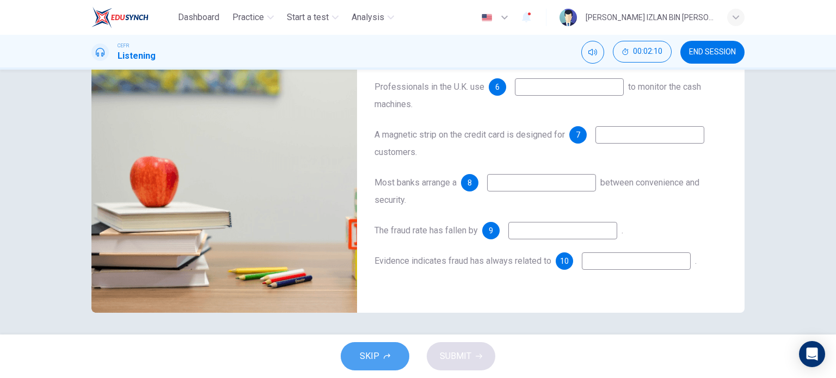
click at [387, 356] on icon "button" at bounding box center [387, 356] width 7 height 5
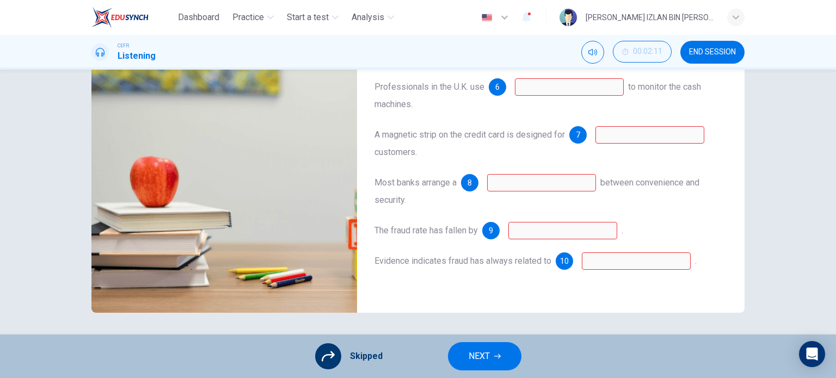
type input "51"
click at [489, 351] on span "NEXT" at bounding box center [479, 356] width 21 height 15
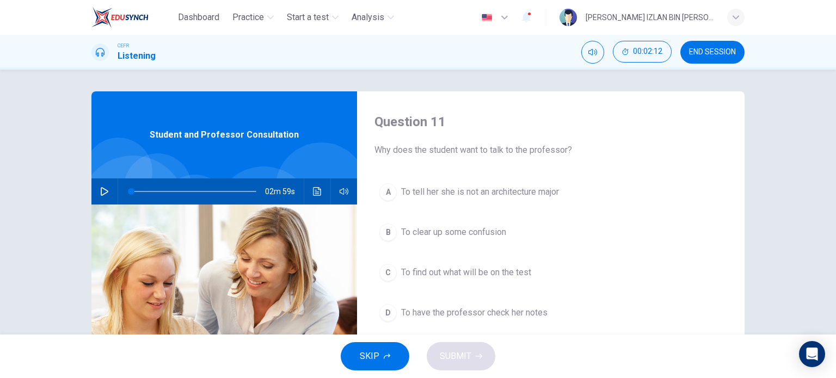
click at [103, 191] on icon "button" at bounding box center [104, 191] width 9 height 9
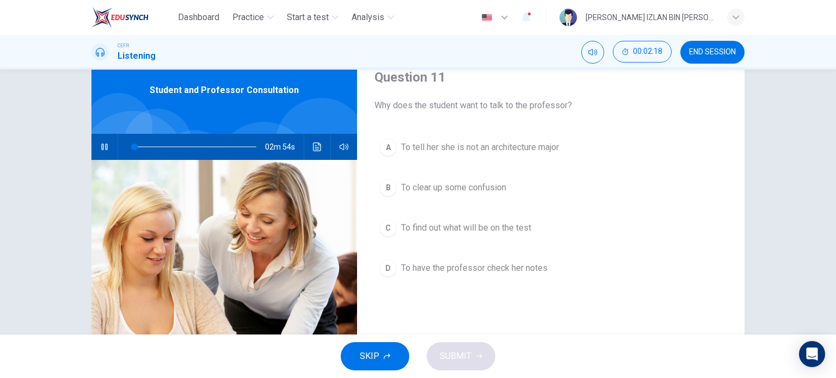
scroll to position [39, 0]
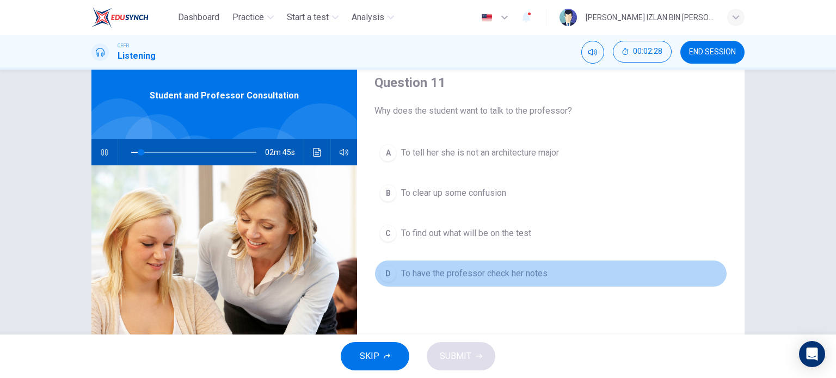
click at [482, 276] on span "To have the professor check her notes" at bounding box center [474, 273] width 146 height 13
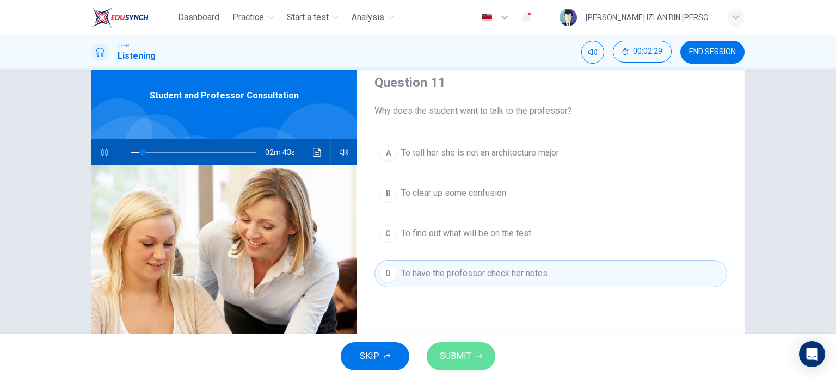
click at [452, 359] on span "SUBMIT" at bounding box center [456, 356] width 32 height 15
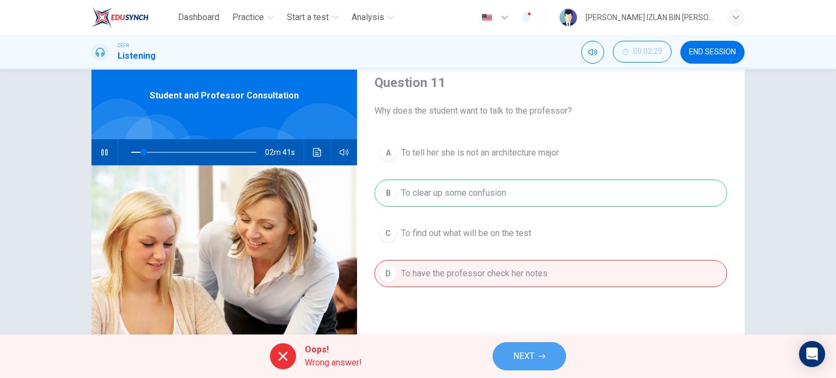
click at [529, 349] on span "NEXT" at bounding box center [523, 356] width 21 height 15
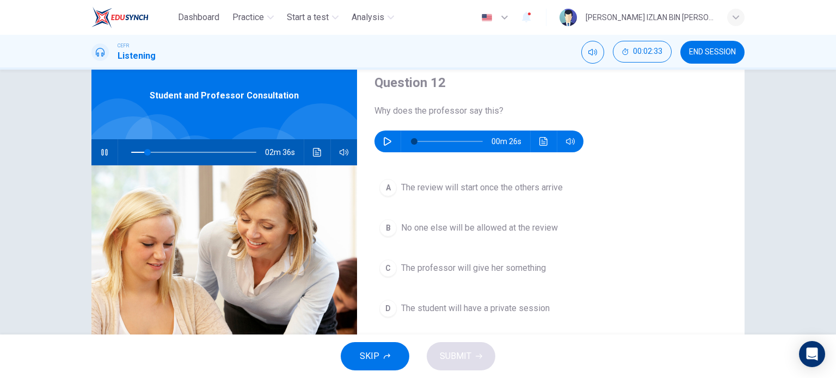
type input "13"
